Goal: Information Seeking & Learning: Learn about a topic

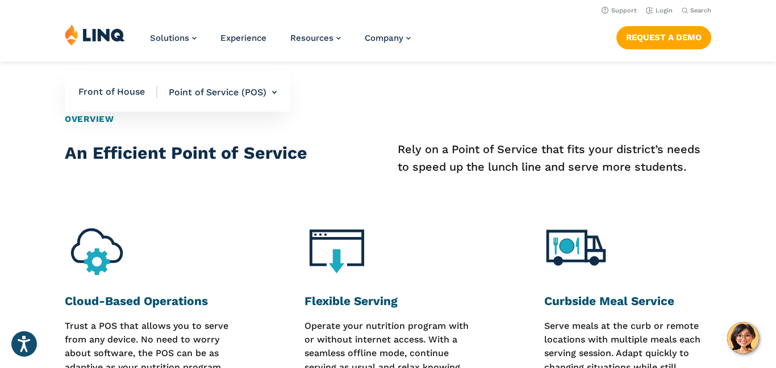
scroll to position [409, 0]
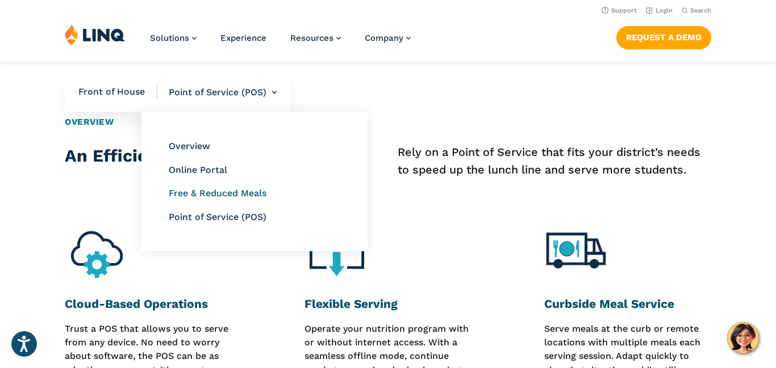
click at [224, 193] on link "Free & Reduced Meals" at bounding box center [218, 193] width 98 height 11
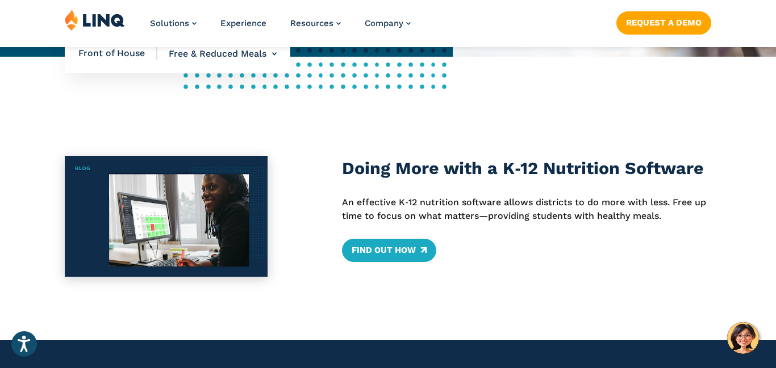
scroll to position [432, 0]
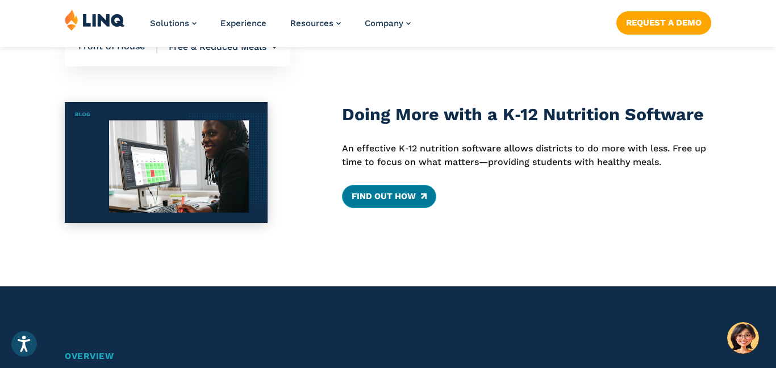
click at [366, 198] on link "Find Out How" at bounding box center [389, 196] width 94 height 23
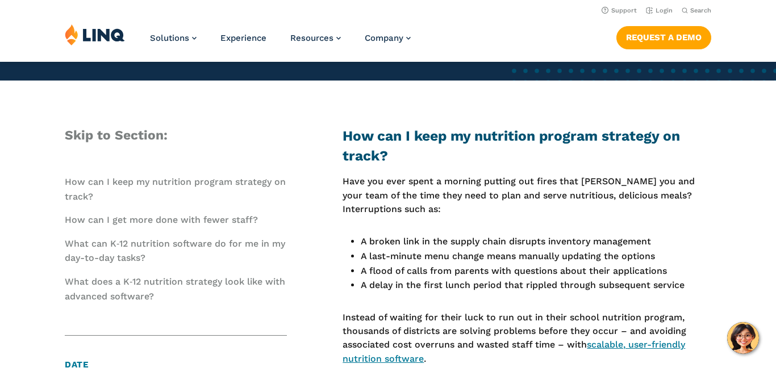
scroll to position [317, 0]
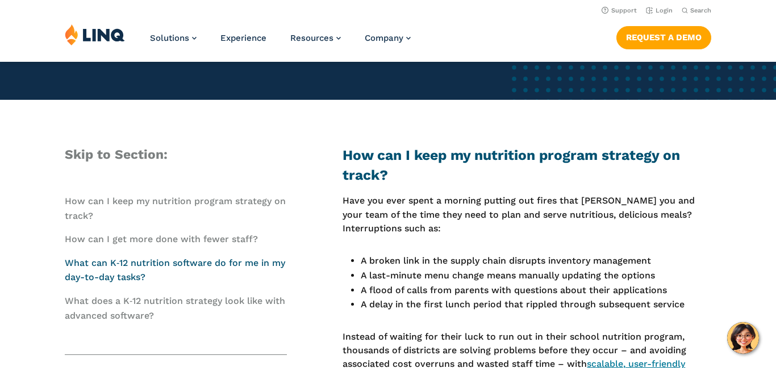
click at [211, 261] on link "What can K‑12 nutrition software do for me in my day-to-day tasks?" at bounding box center [175, 271] width 220 height 26
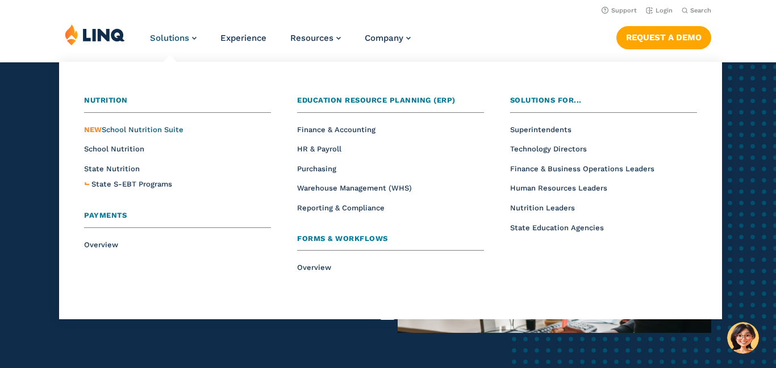
click at [107, 129] on span "NEW School Nutrition Suite" at bounding box center [133, 129] width 99 height 9
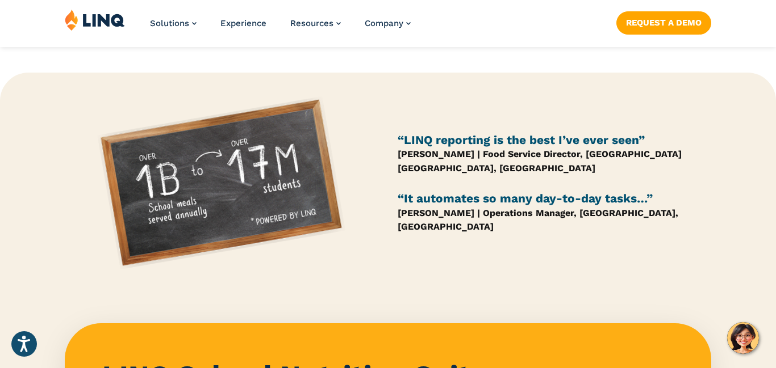
scroll to position [840, 0]
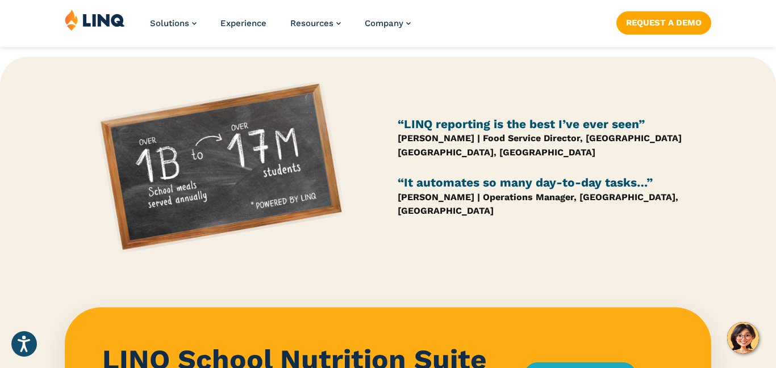
click at [397, 270] on div "“LINQ reporting is the best I’ve ever seen” [PERSON_NAME] | Food Service Direct…" at bounding box center [388, 274] width 776 height 434
click at [397, 267] on div "“LINQ reporting is the best I’ve ever seen” [PERSON_NAME] | Food Service Direct…" at bounding box center [388, 175] width 776 height 201
click at [396, 268] on div "“LINQ reporting is the best I’ve ever seen” [PERSON_NAME] | Food Service Direct…" at bounding box center [388, 175] width 776 height 201
click at [311, 195] on img at bounding box center [221, 168] width 313 height 187
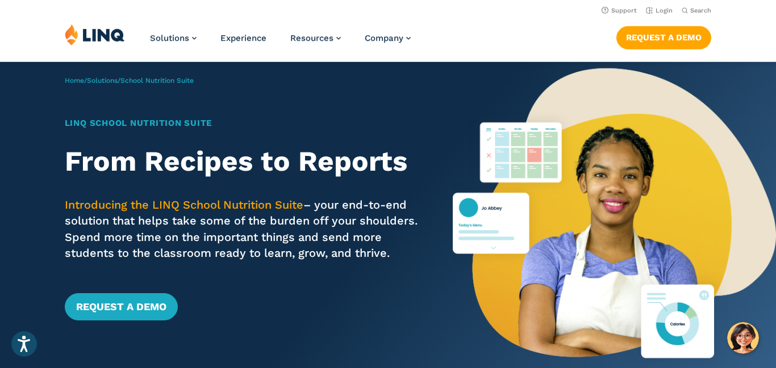
scroll to position [0, 0]
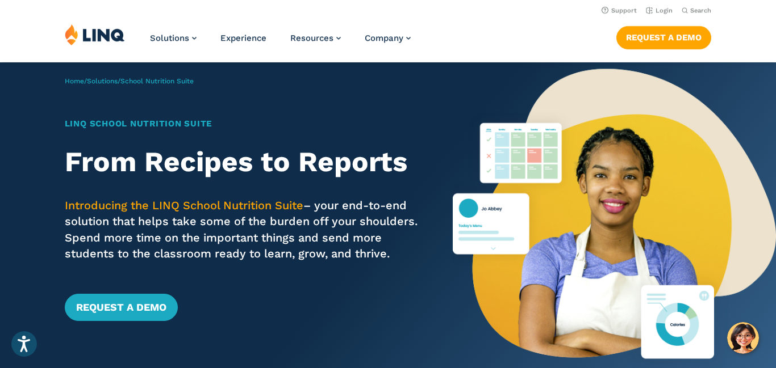
click at [221, 216] on p "Introducing the LINQ School Nutrition Suite – your end-to-end solution that hel…" at bounding box center [243, 230] width 356 height 65
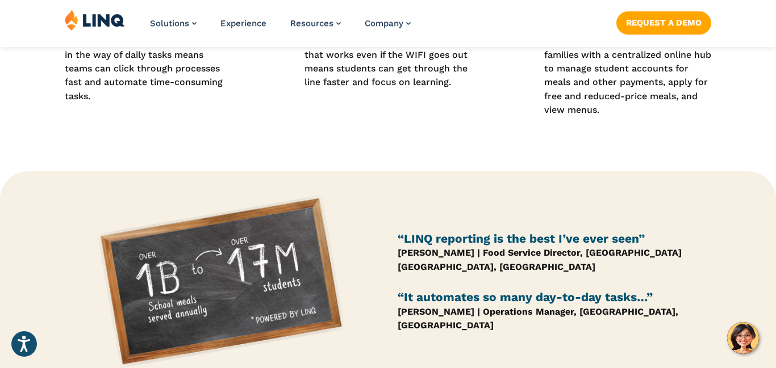
scroll to position [727, 0]
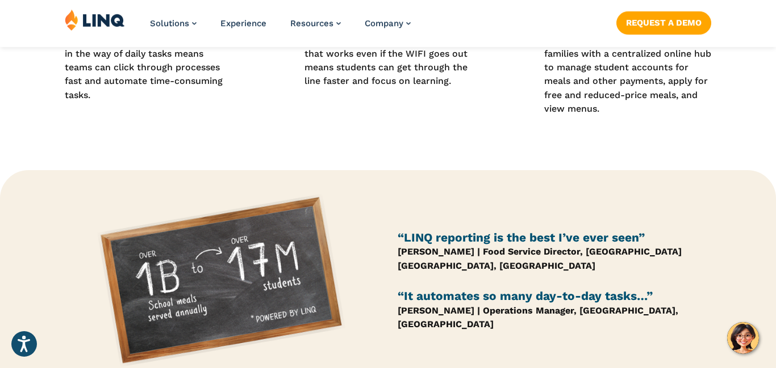
click at [482, 246] on h4 "“LINQ reporting is the best I’ve ever seen”" at bounding box center [553, 238] width 313 height 15
click at [493, 246] on h4 "“LINQ reporting is the best I’ve ever seen”" at bounding box center [553, 238] width 313 height 15
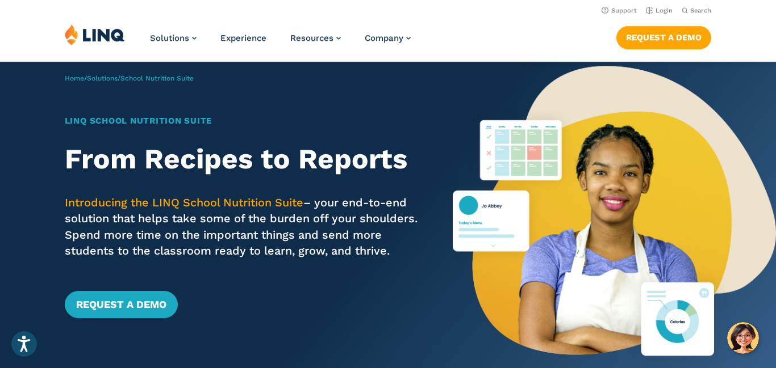
scroll to position [0, 0]
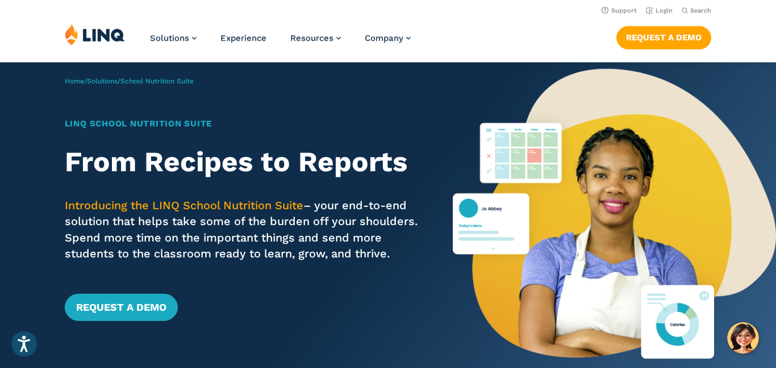
click at [176, 135] on div "LINQ School Nutrition Suite From Recipes to Reports Introducing the LINQ School…" at bounding box center [243, 219] width 356 height 203
click at [186, 124] on h1 "LINQ School Nutrition Suite" at bounding box center [243, 124] width 356 height 13
click at [245, 119] on h1 "LINQ School Nutrition Suite" at bounding box center [243, 124] width 356 height 13
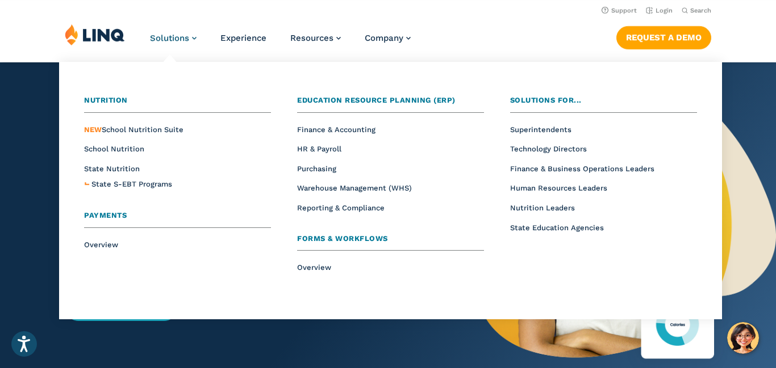
click at [194, 40] on link "Solutions" at bounding box center [173, 38] width 47 height 10
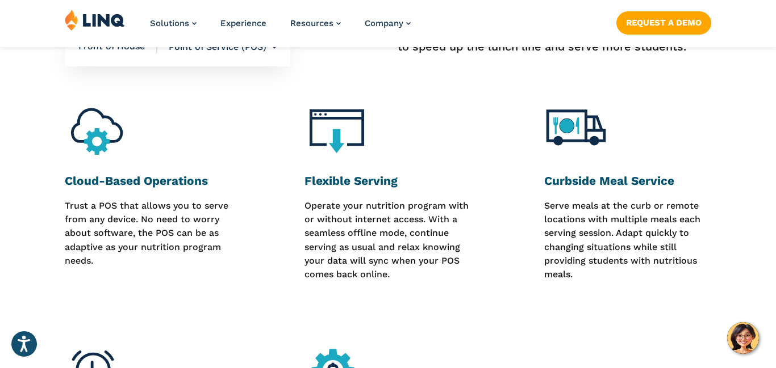
scroll to position [545, 0]
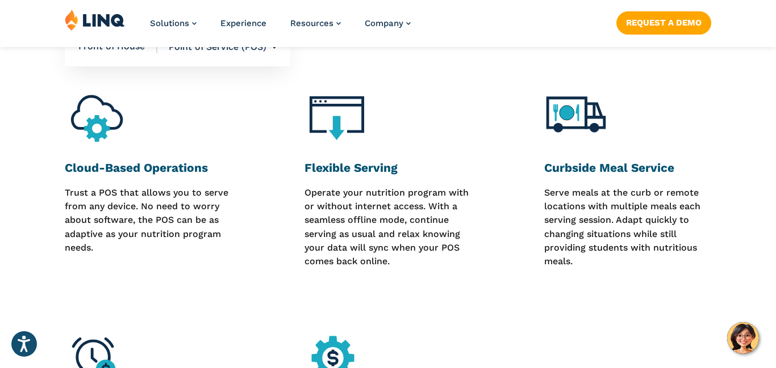
click at [246, 266] on div "Cloud-Based Operations Trust a POS that allows you to serve from any device. No…" at bounding box center [166, 186] width 203 height 198
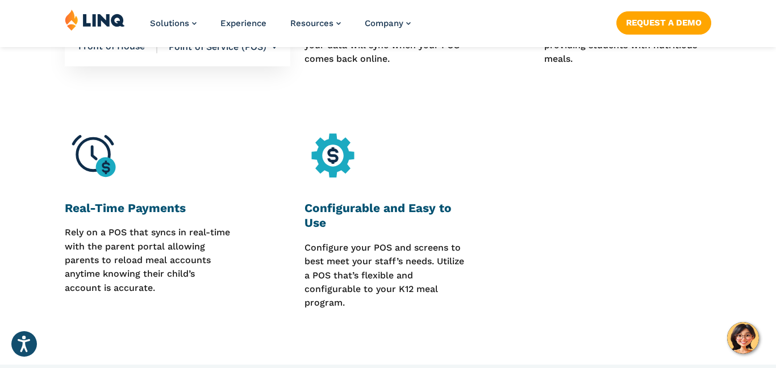
scroll to position [772, 0]
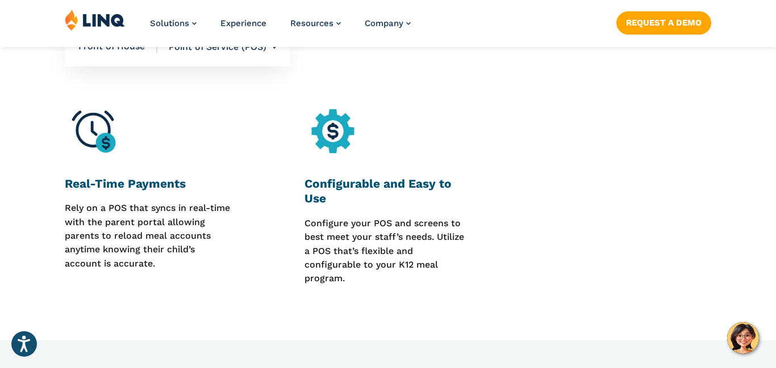
click at [104, 140] on img at bounding box center [97, 135] width 64 height 64
click at [104, 144] on img at bounding box center [97, 135] width 64 height 64
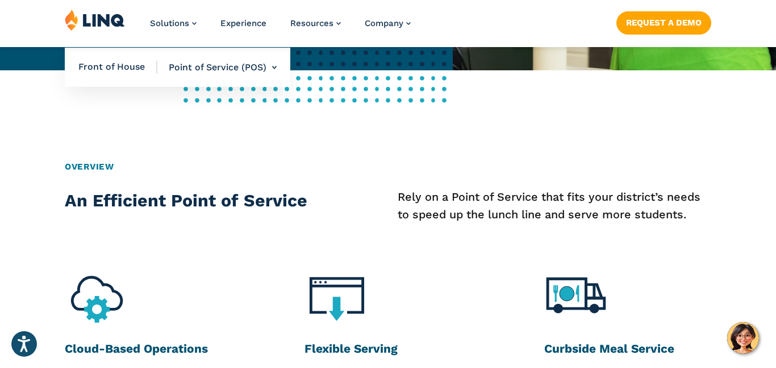
scroll to position [432, 0]
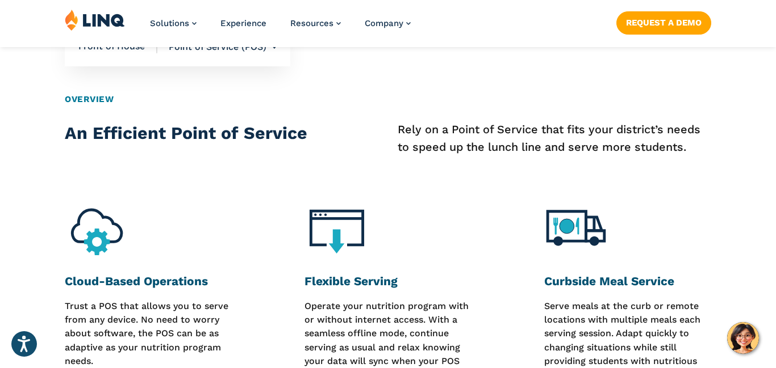
click at [358, 164] on div "Overview An Efficient Point of Service Rely on a Point of Service that fits you…" at bounding box center [388, 360] width 776 height 534
click at [391, 211] on figure at bounding box center [387, 233] width 167 height 64
click at [332, 190] on div "Overview An Efficient Point of Service Rely on a Point of Service that fits you…" at bounding box center [388, 360] width 776 height 534
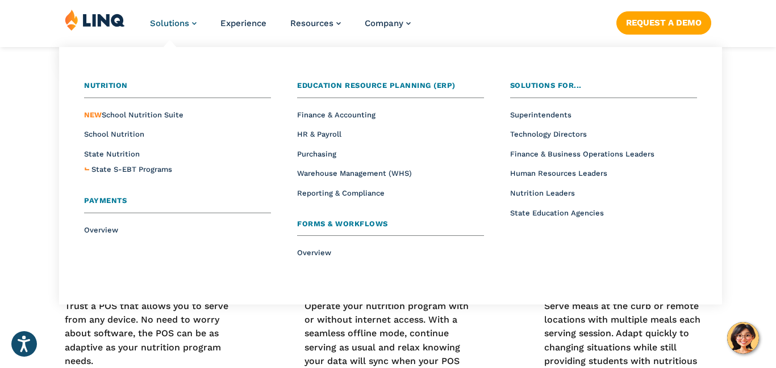
click at [189, 27] on span "Solutions" at bounding box center [169, 23] width 39 height 10
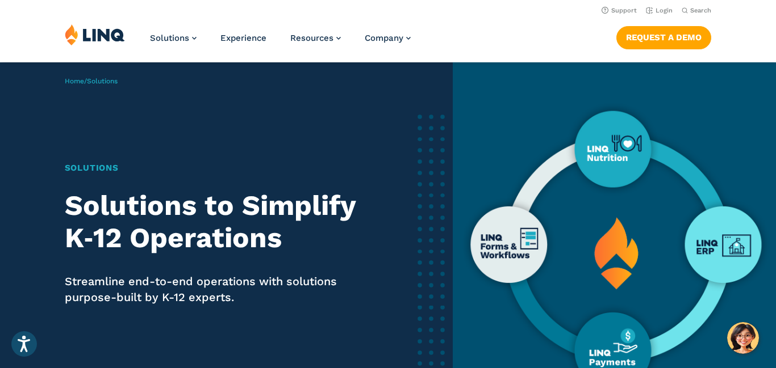
click at [614, 258] on img at bounding box center [614, 248] width 323 height 372
click at [529, 245] on img at bounding box center [614, 248] width 323 height 372
click at [529, 247] on img at bounding box center [614, 248] width 323 height 372
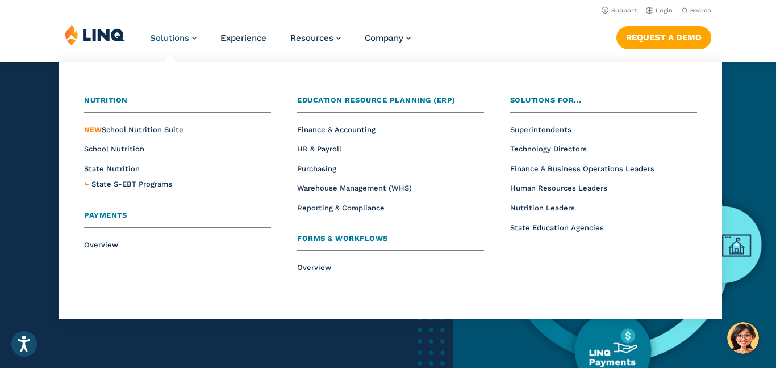
click at [192, 37] on link "Solutions" at bounding box center [173, 38] width 47 height 10
click at [210, 124] on li "NEW School Nutrition Suite" at bounding box center [177, 129] width 187 height 15
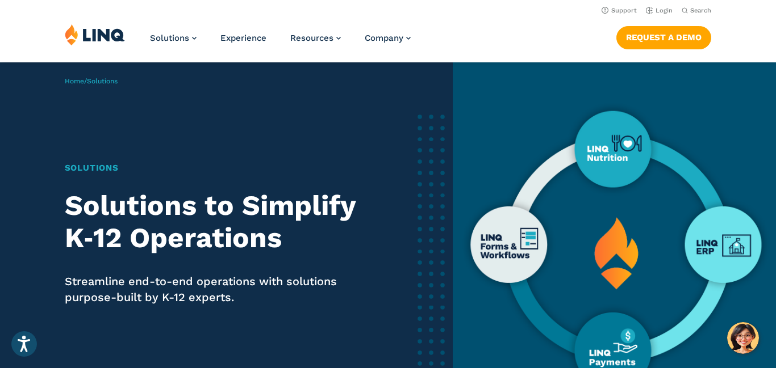
click at [221, 58] on li "Experience" at bounding box center [243, 42] width 46 height 37
click at [219, 63] on div "Home / Solutions Solutions Solutions to Simplify K‑12 Operations Streamline end…" at bounding box center [226, 248] width 453 height 372
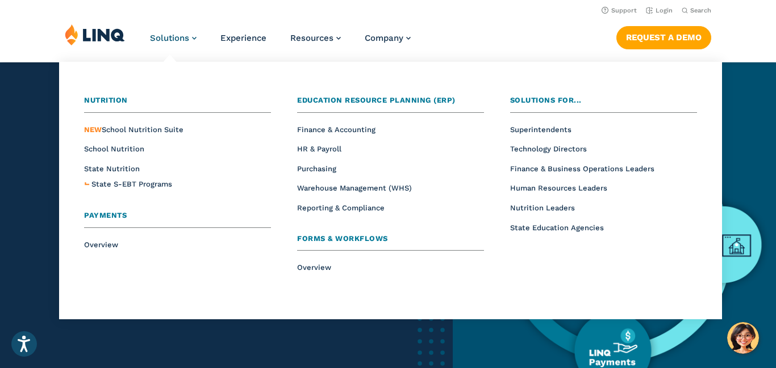
click at [192, 39] on link "Solutions" at bounding box center [173, 38] width 47 height 10
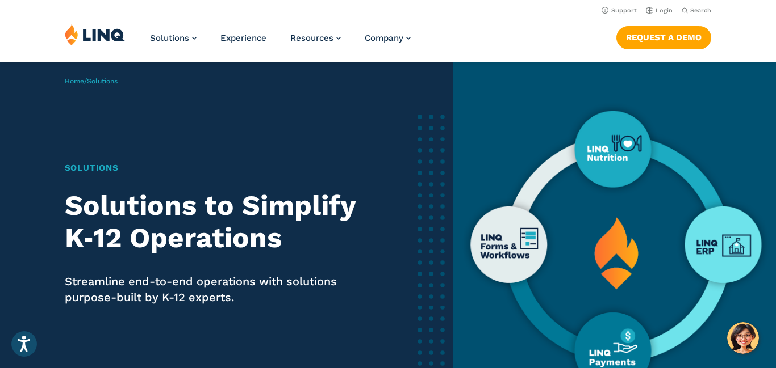
click at [621, 233] on img at bounding box center [614, 248] width 323 height 372
click at [157, 105] on div "Home / Solutions Solutions Solutions to Simplify K‑12 Operations Streamline end…" at bounding box center [226, 248] width 453 height 372
click at [203, 48] on ul "Solutions Nutrition Overview NEW School Nutrition Suite School Nutrition State …" at bounding box center [280, 42] width 261 height 37
click at [202, 44] on ul "Solutions Nutrition Overview NEW School Nutrition Suite School Nutrition State …" at bounding box center [280, 42] width 261 height 37
